Goal: Navigation & Orientation: Find specific page/section

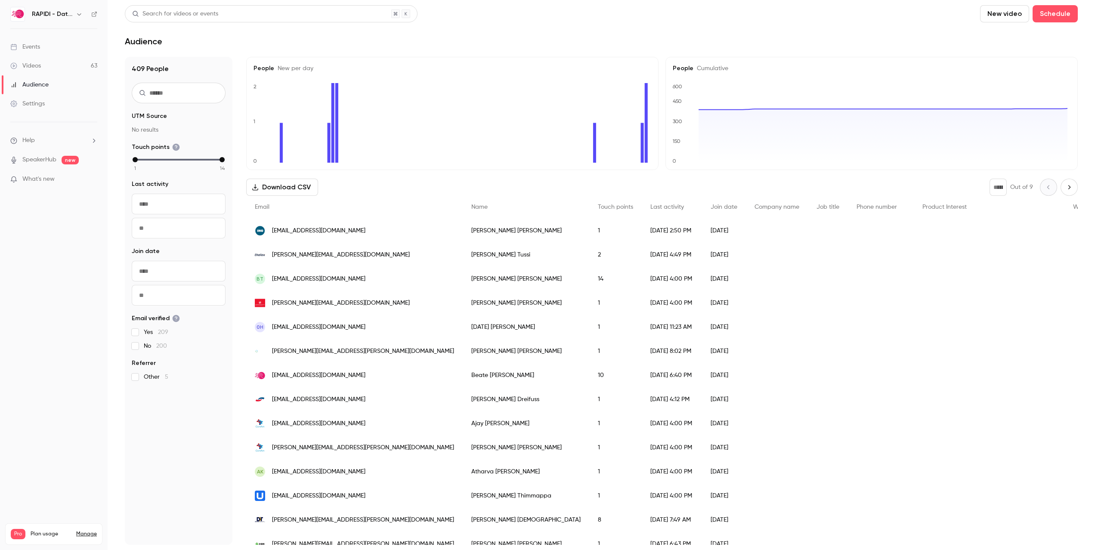
click at [40, 103] on div "Settings" at bounding box center [27, 103] width 34 height 9
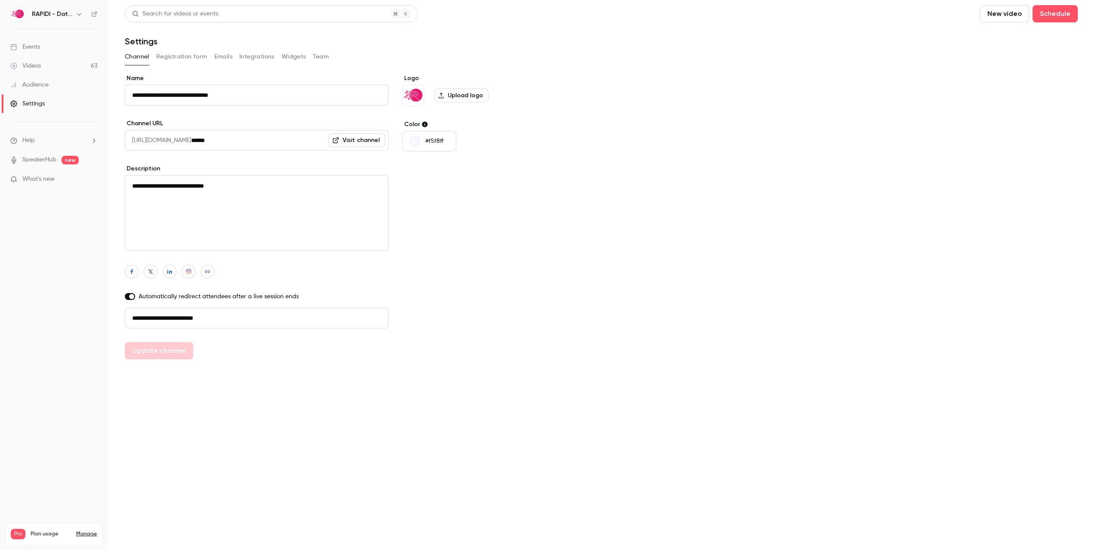
click at [38, 140] on li "Help" at bounding box center [53, 140] width 87 height 9
click at [45, 20] on div at bounding box center [547, 275] width 1095 height 550
click at [89, 531] on link "Manage" at bounding box center [86, 534] width 21 height 7
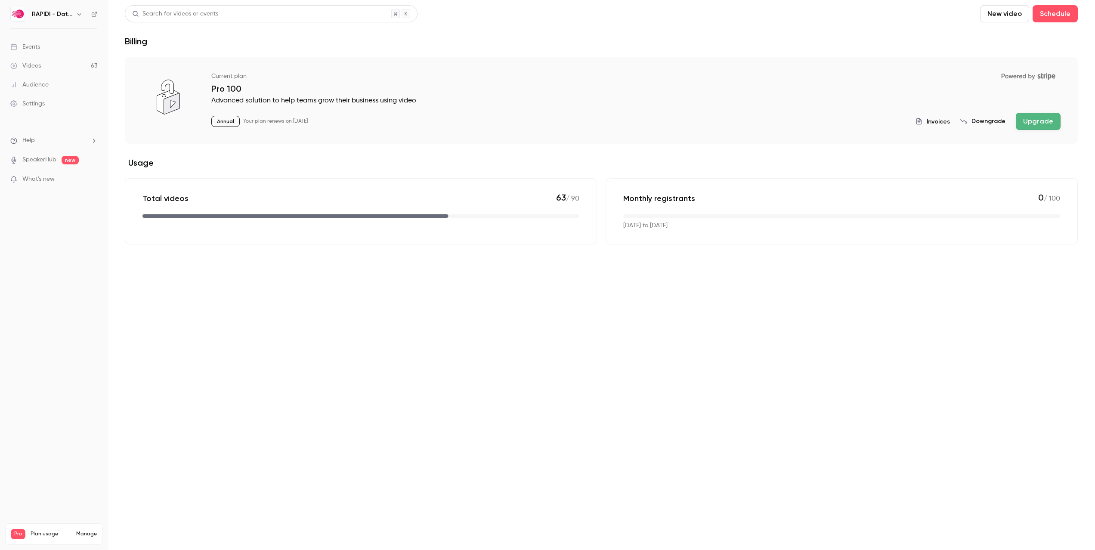
click at [39, 179] on span "What's new" at bounding box center [38, 179] width 32 height 9
click at [917, 28] on div at bounding box center [547, 275] width 1095 height 550
click at [39, 141] on li "Help" at bounding box center [53, 140] width 87 height 9
click at [142, 133] on link "Talk to [GEOGRAPHIC_DATA]" at bounding box center [159, 131] width 94 height 23
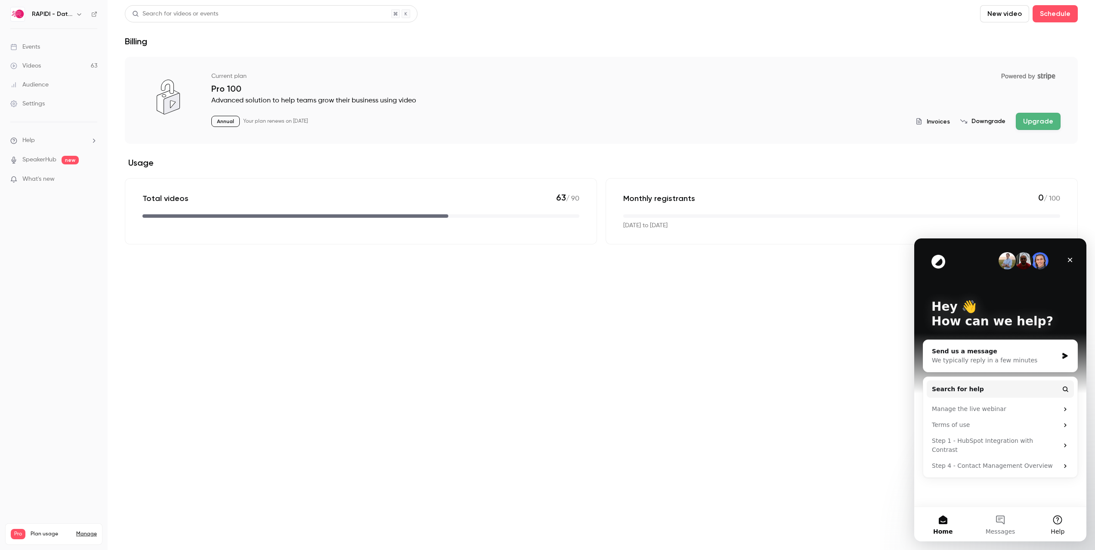
click at [1059, 525] on button "Help" at bounding box center [1057, 524] width 57 height 34
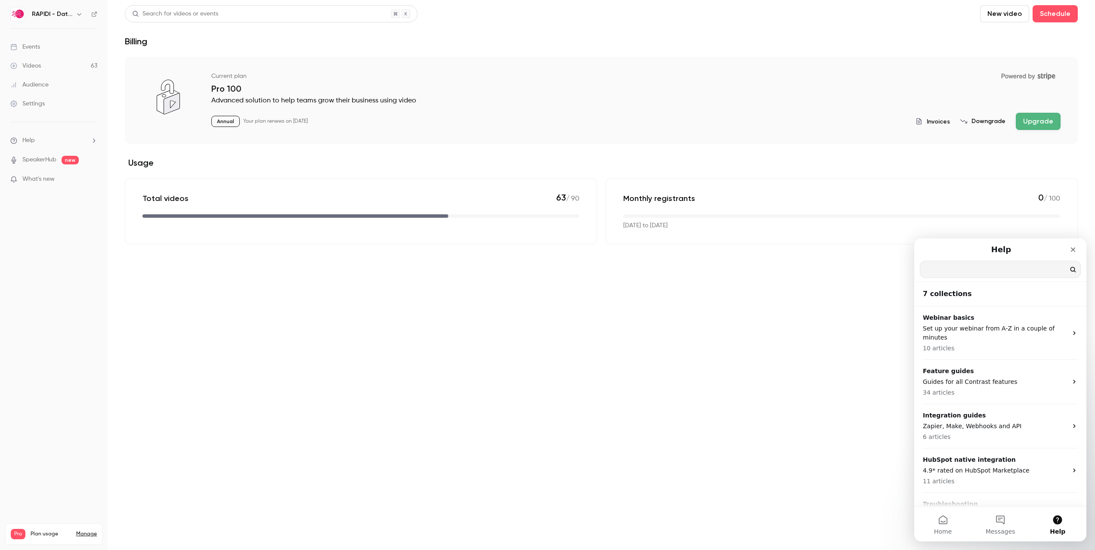
click at [935, 270] on input "Search for help" at bounding box center [1000, 269] width 160 height 16
type input "**********"
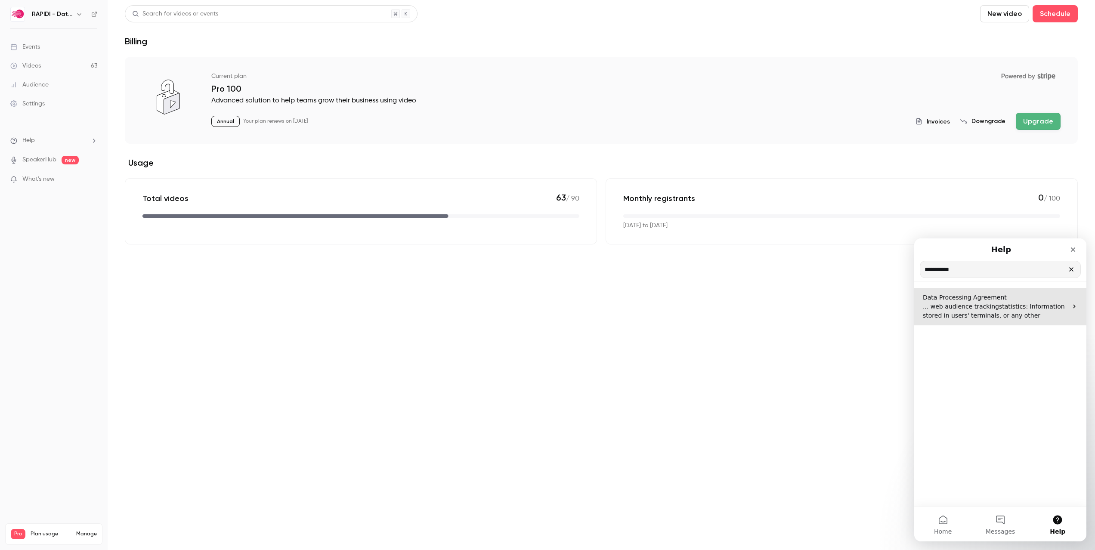
click at [980, 317] on span ": Information stored in users' terminals, or any other" at bounding box center [994, 311] width 142 height 16
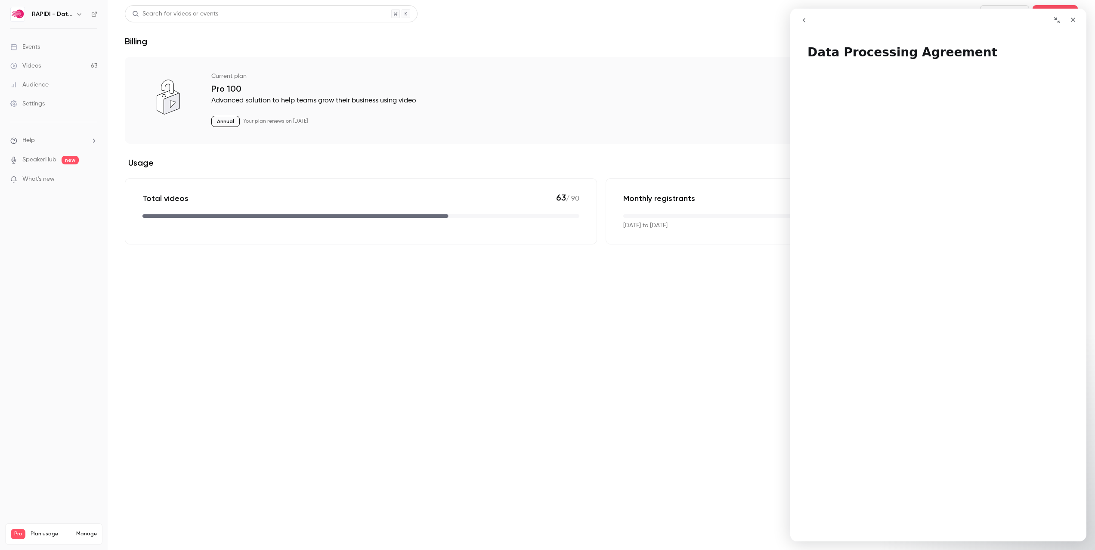
click at [806, 25] on button "go back" at bounding box center [804, 20] width 16 height 16
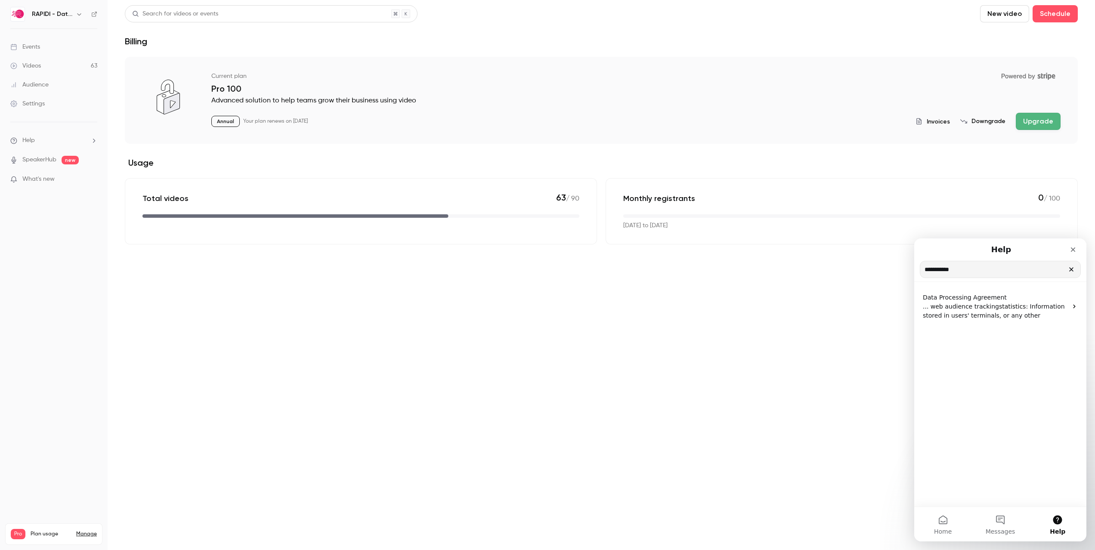
click at [1071, 268] on icon "Clear" at bounding box center [1071, 269] width 7 height 7
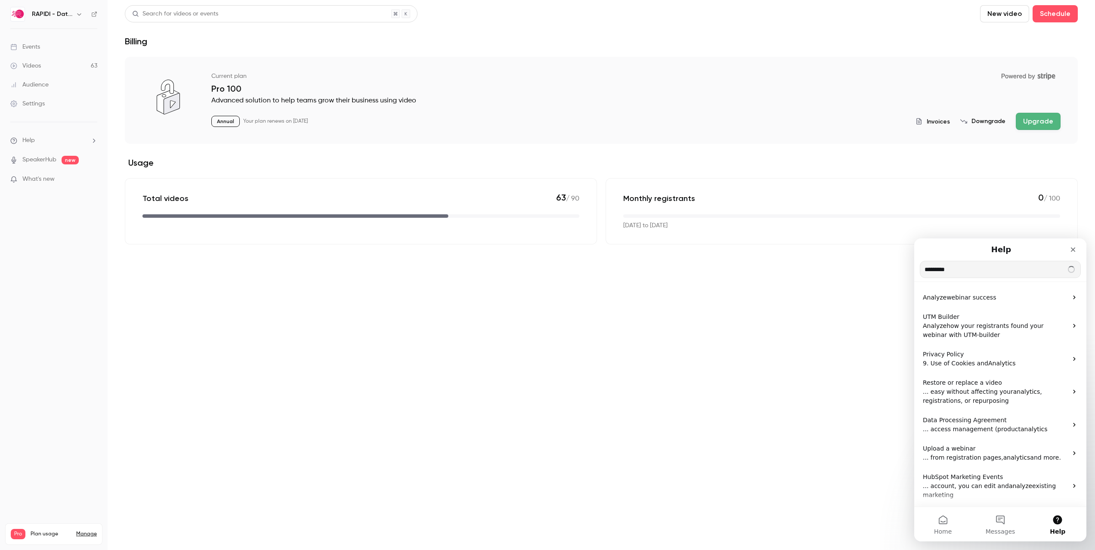
type input "*********"
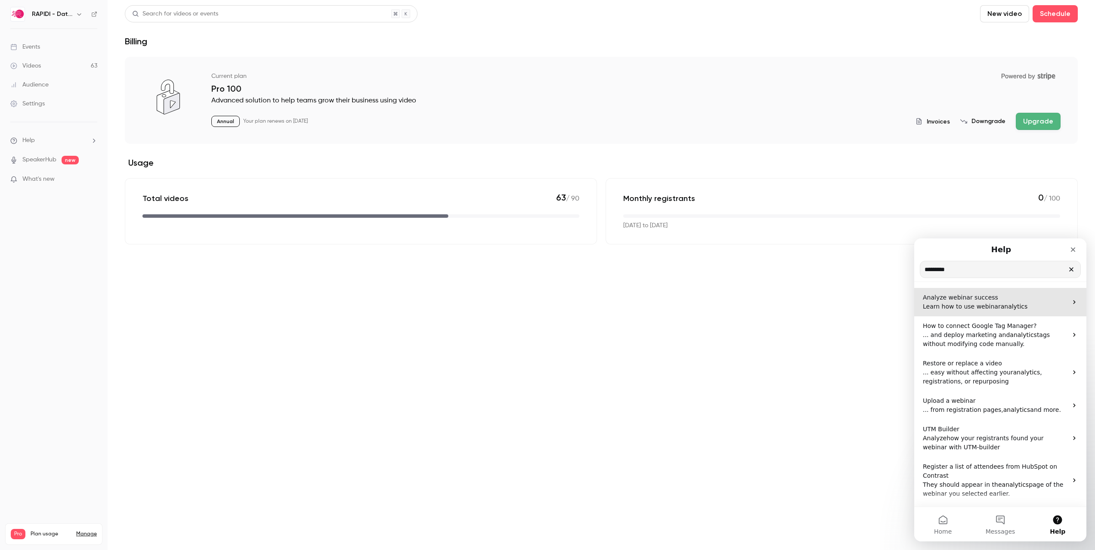
click at [956, 308] on span "Learn how to use webinar" at bounding box center [962, 306] width 78 height 7
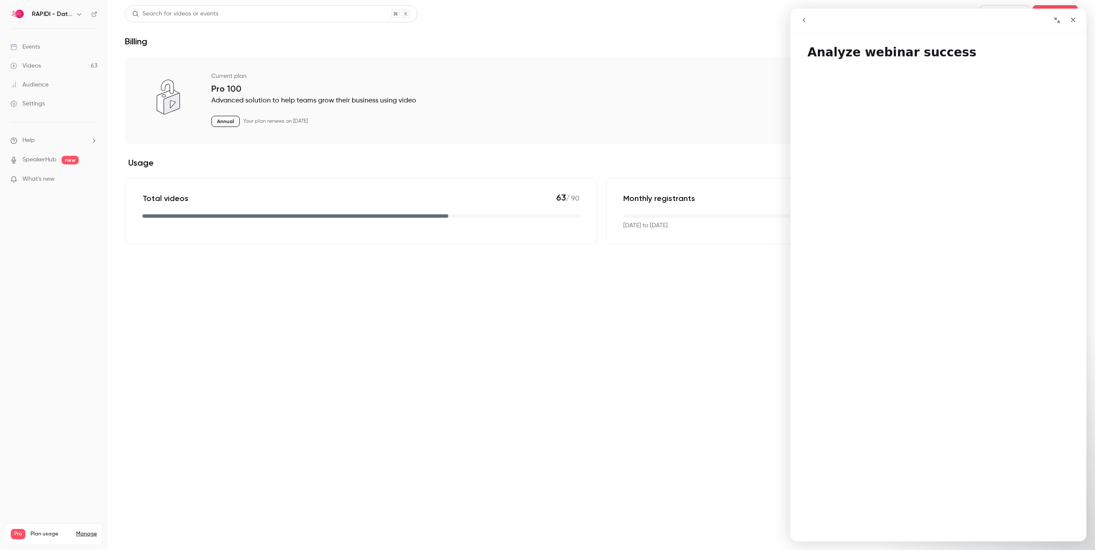
click at [23, 46] on div "Events" at bounding box center [25, 47] width 30 height 9
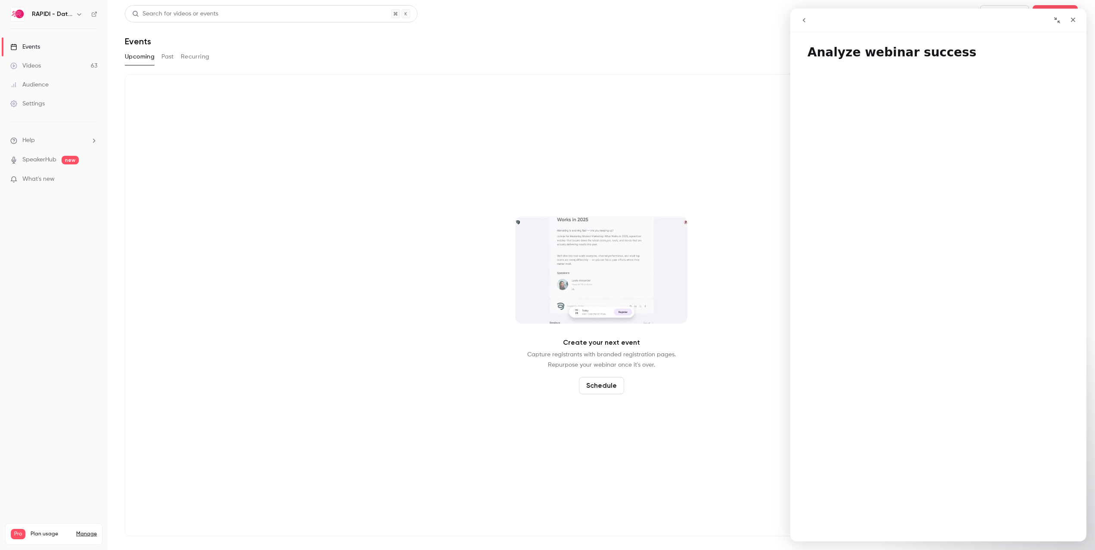
click at [164, 56] on button "Past" at bounding box center [167, 57] width 12 height 14
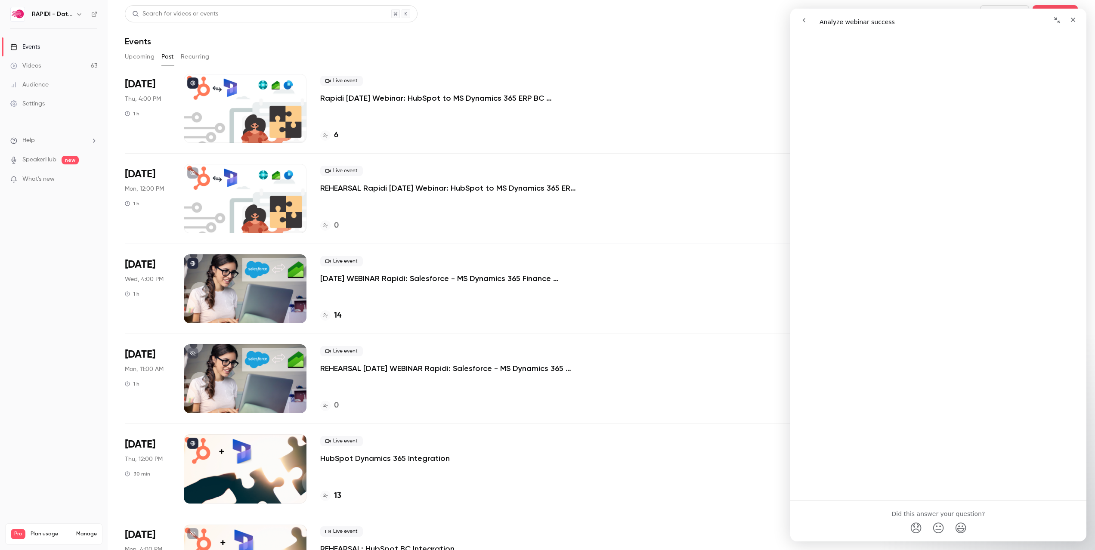
scroll to position [660, 0]
click at [1076, 21] on icon "Close" at bounding box center [1073, 19] width 7 height 7
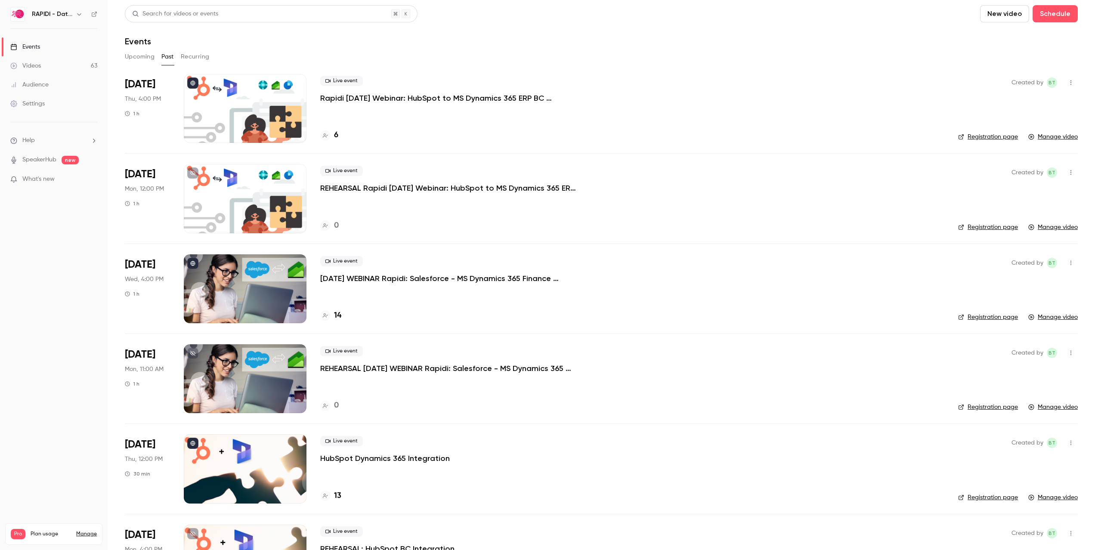
scroll to position [0, 0]
click at [232, 114] on div at bounding box center [245, 108] width 123 height 69
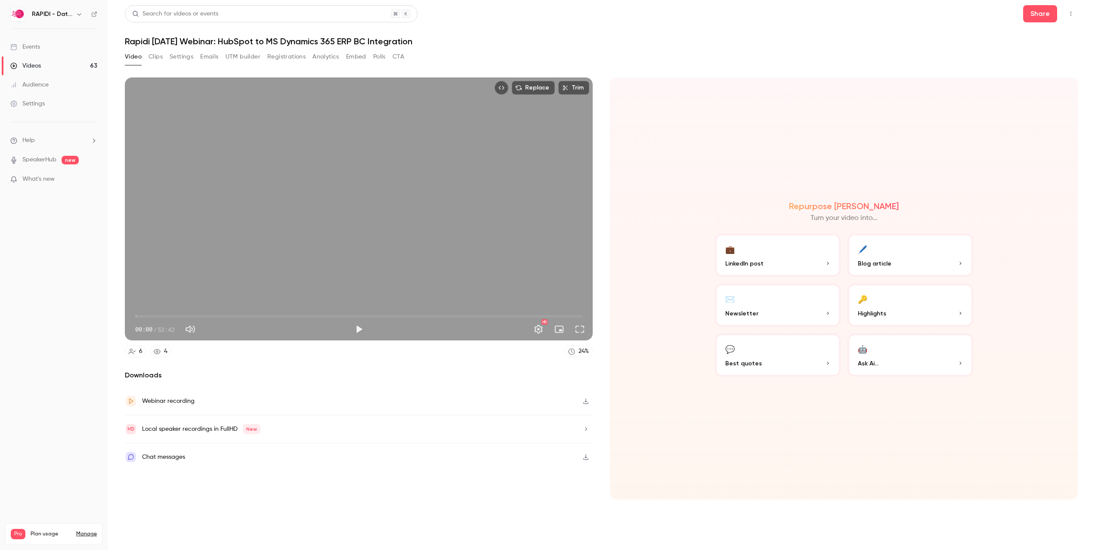
click at [285, 59] on button "Registrations" at bounding box center [286, 57] width 38 height 14
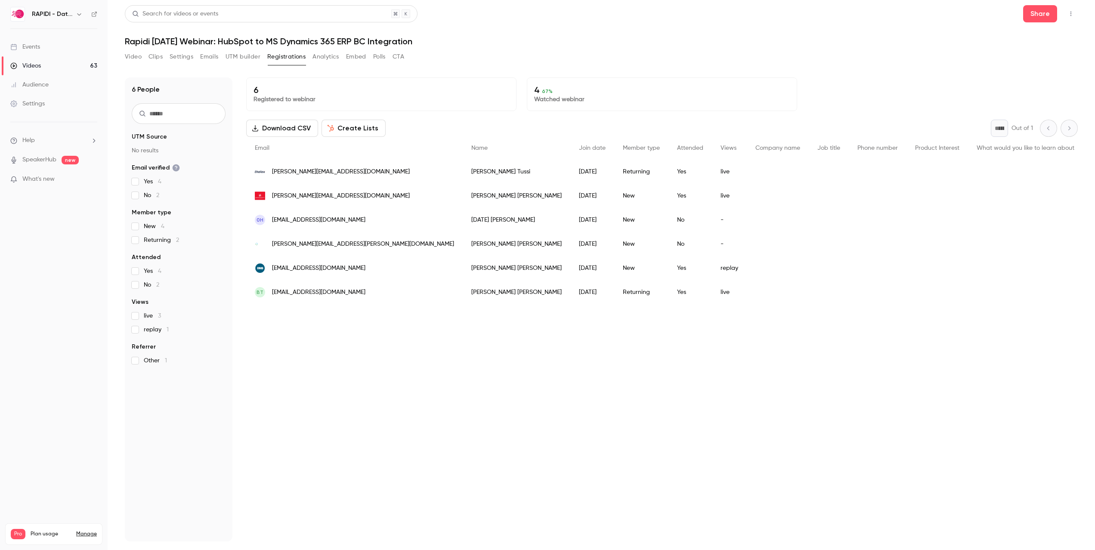
click at [328, 56] on button "Analytics" at bounding box center [326, 57] width 27 height 14
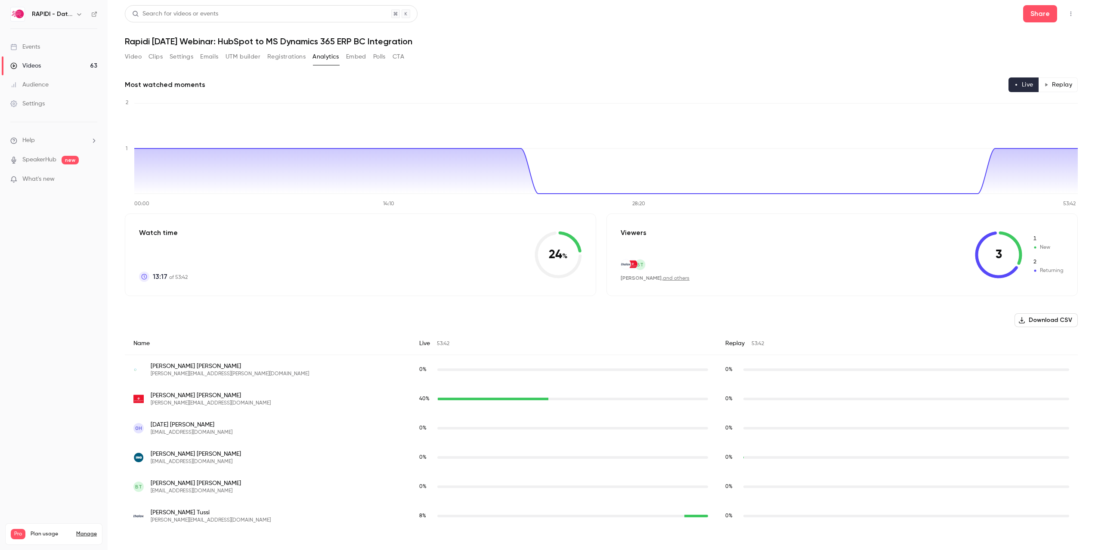
click at [47, 66] on link "Videos 63" at bounding box center [54, 65] width 108 height 19
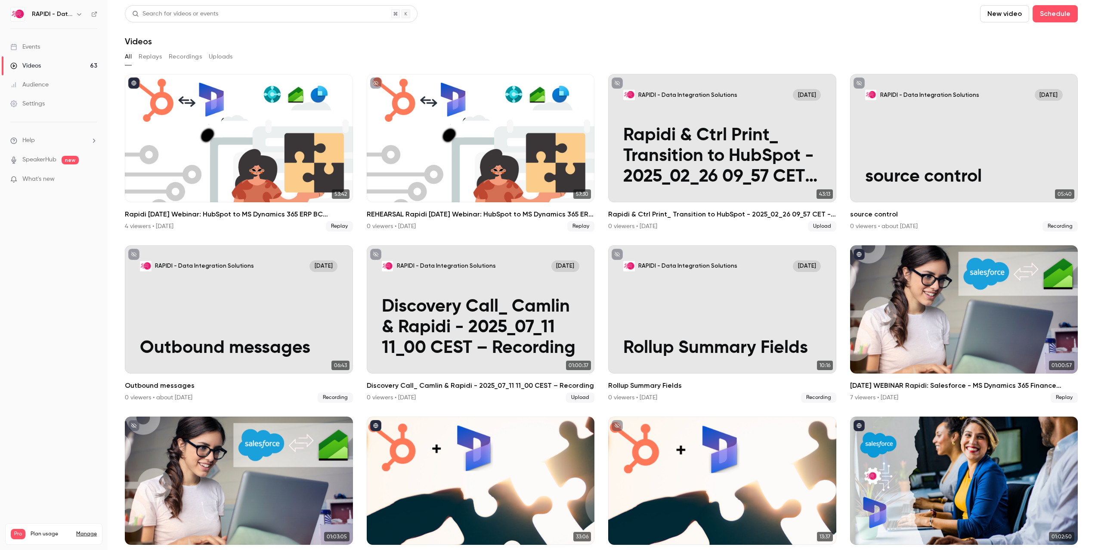
click at [41, 103] on div "Settings" at bounding box center [27, 103] width 34 height 9
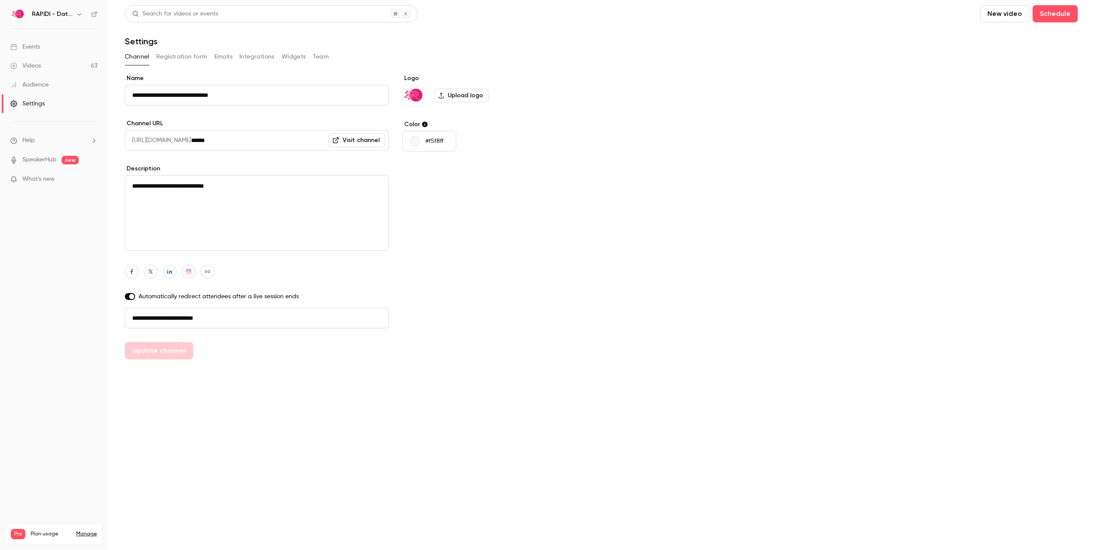
click at [262, 56] on button "Integrations" at bounding box center [256, 57] width 35 height 14
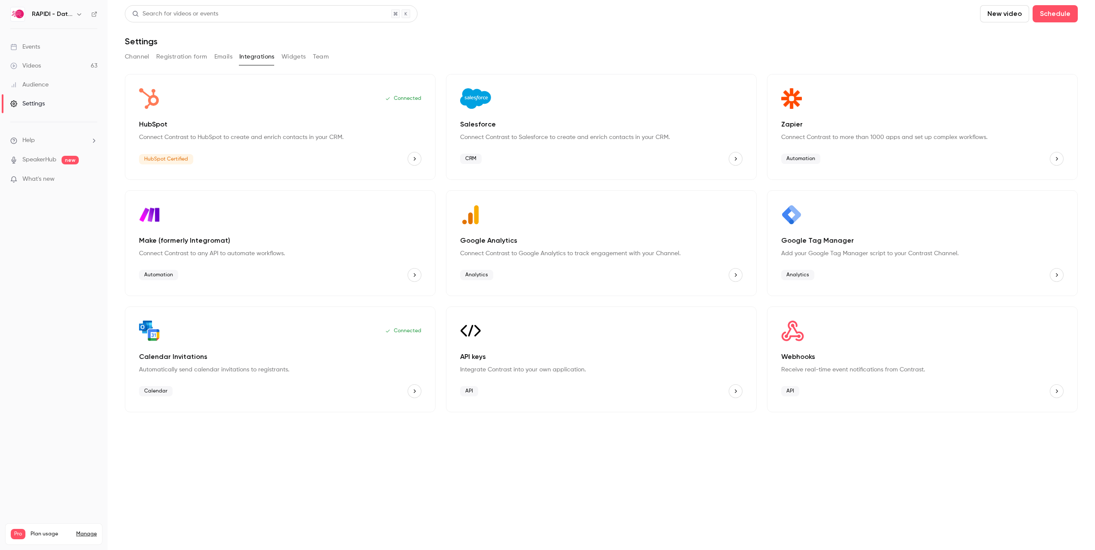
click at [297, 59] on button "Widgets" at bounding box center [294, 57] width 25 height 14
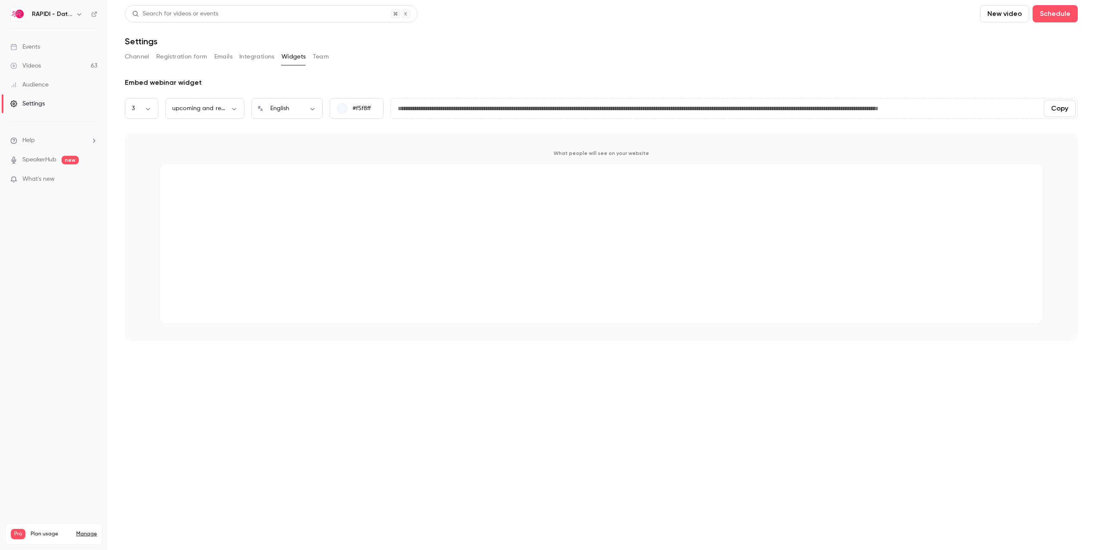
click at [140, 59] on button "Channel" at bounding box center [137, 57] width 25 height 14
